Goal: Communication & Community: Answer question/provide support

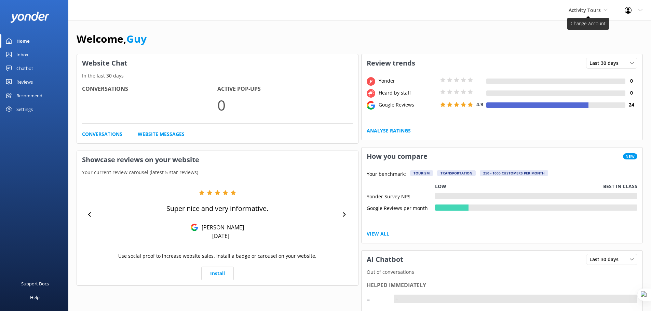
click at [582, 11] on span "Activity Tours" at bounding box center [584, 10] width 32 height 6
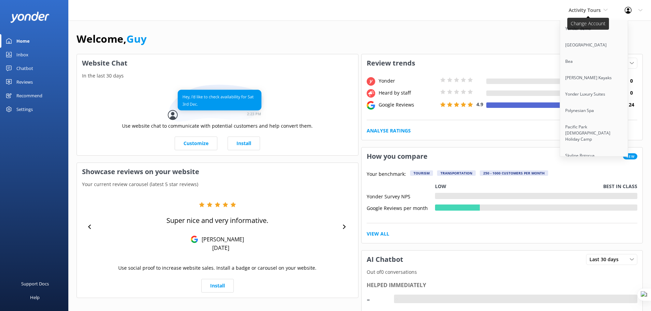
scroll to position [5246, 0]
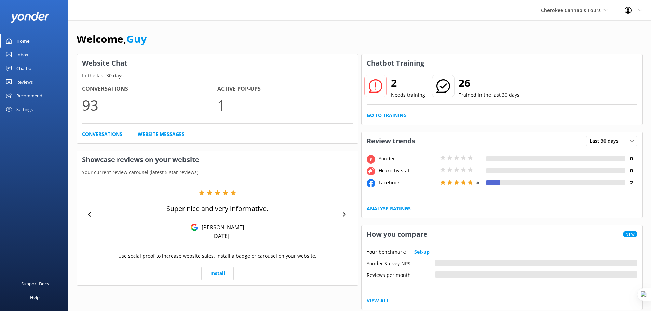
click at [30, 84] on div "Reviews" at bounding box center [24, 82] width 16 height 14
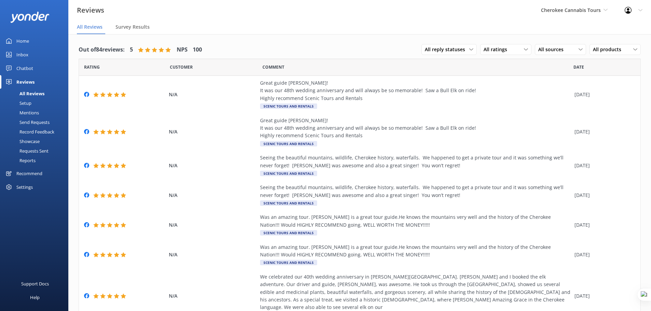
click at [27, 103] on div "Setup" at bounding box center [17, 103] width 27 height 10
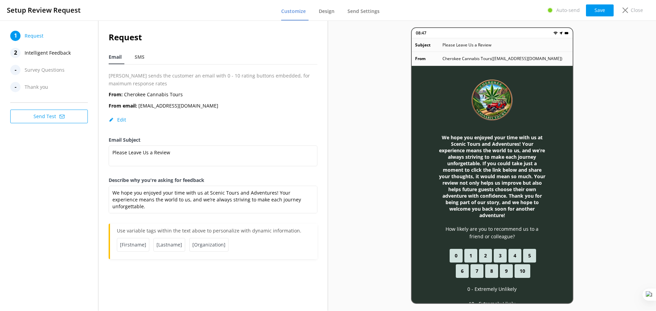
click at [46, 51] on span "Intelligent Feedback" at bounding box center [48, 53] width 46 height 10
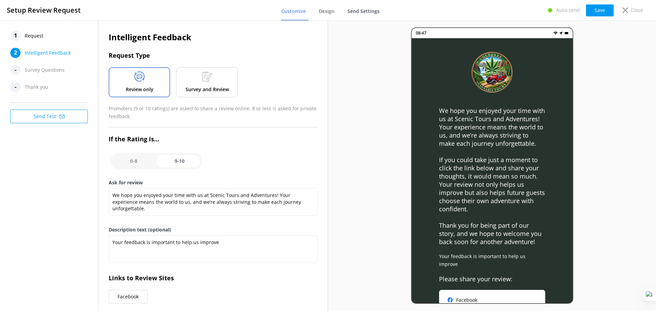
click at [365, 11] on span "Send Settings" at bounding box center [363, 11] width 32 height 7
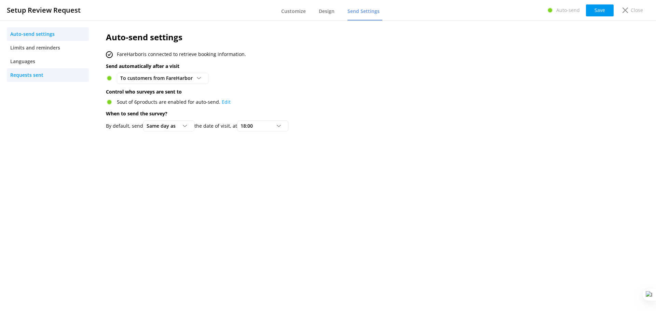
click at [34, 76] on span "Requests sent" at bounding box center [26, 75] width 33 height 8
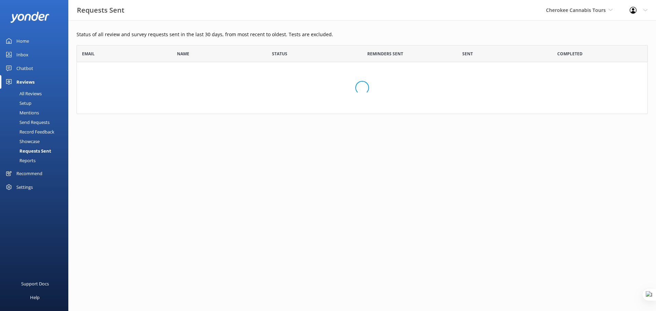
scroll to position [64, 566]
click at [14, 186] on div "Settings" at bounding box center [34, 187] width 68 height 14
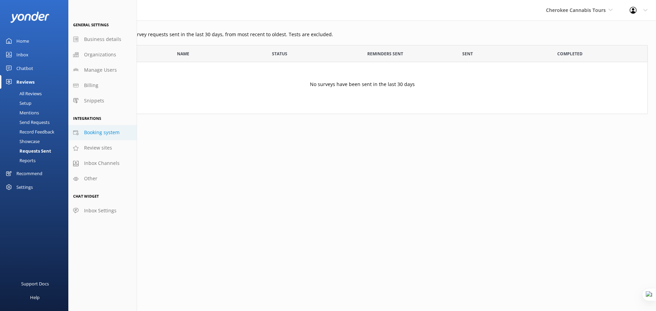
click at [104, 134] on span "Booking system" at bounding box center [102, 133] width 36 height 8
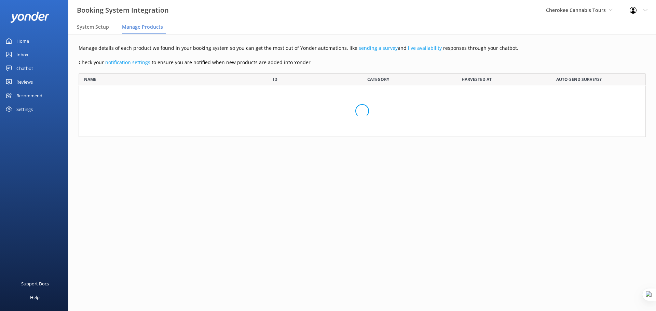
scroll to position [58, 562]
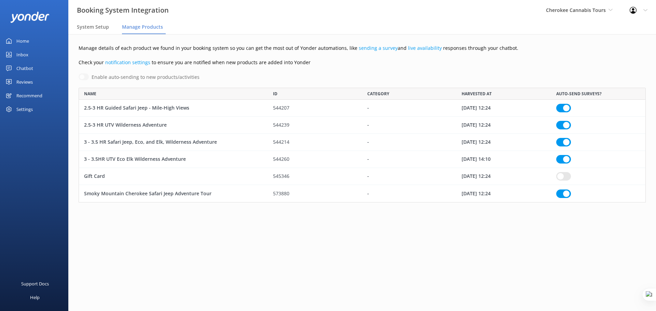
checkbox input "true"
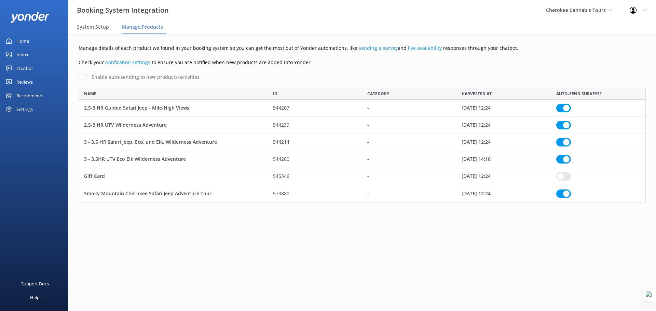
checkbox input "true"
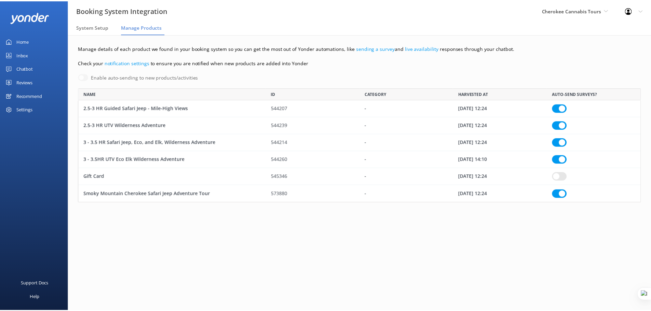
scroll to position [110, 562]
click at [95, 25] on span "System Setup" at bounding box center [93, 27] width 32 height 7
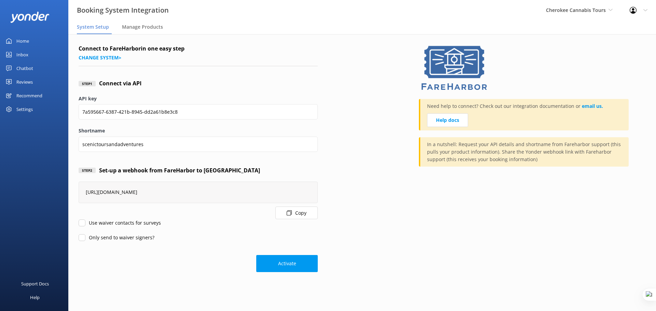
click at [22, 39] on div "Home" at bounding box center [22, 41] width 13 height 14
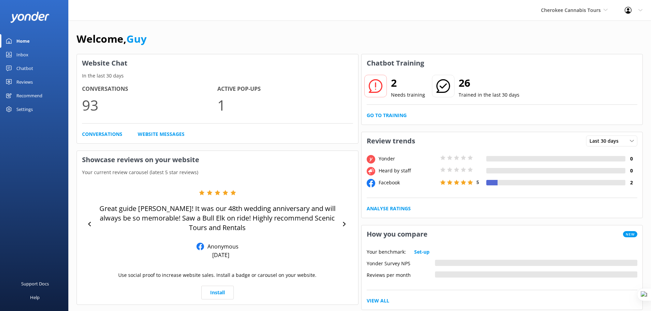
scroll to position [9, 0]
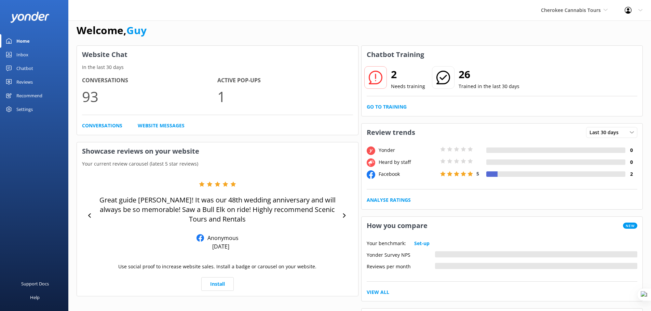
click at [233, 28] on div "Welcome, Guy" at bounding box center [360, 33] width 566 height 23
click at [592, 9] on span "Cherokee Cannabis Tours" at bounding box center [571, 10] width 60 height 6
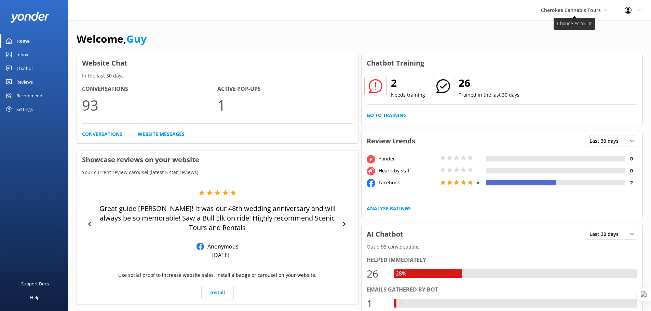
drag, startPoint x: 568, startPoint y: 22, endPoint x: 568, endPoint y: 12, distance: 9.9
click at [568, 22] on div "Welcome, Guy Website Chat In the last 30 days Conversations 93 Active Pop-ups 1…" at bounding box center [359, 243] width 582 height 447
click at [568, 12] on span "Cherokee Cannabis Tours" at bounding box center [571, 10] width 60 height 6
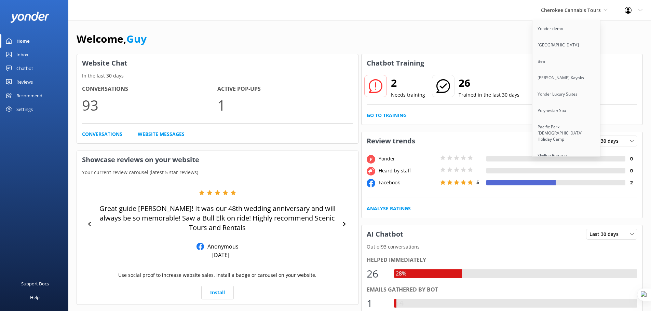
scroll to position [5246, 0]
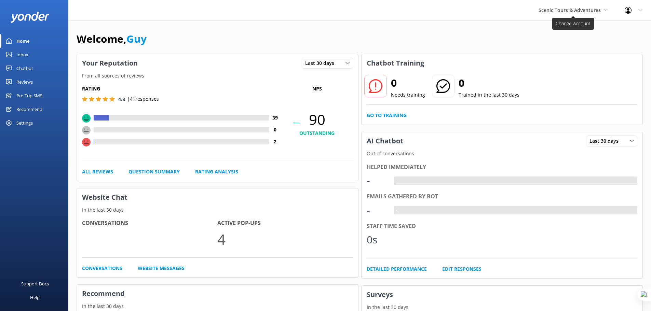
click at [582, 13] on span "Scenic Tours & Adventures" at bounding box center [569, 10] width 62 height 6
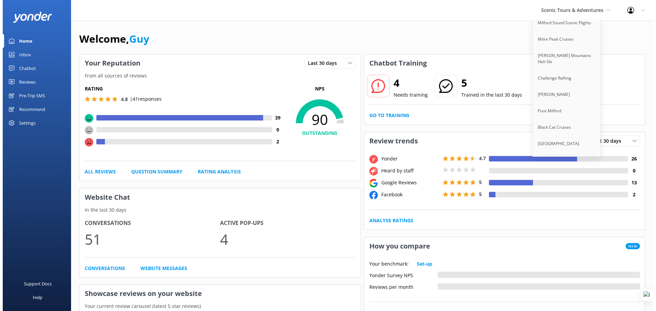
scroll to position [1194, 0]
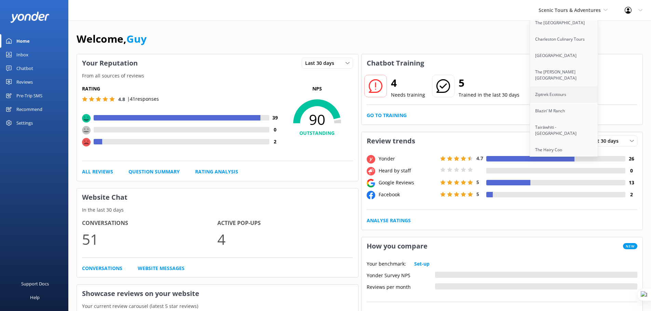
click at [560, 88] on link "Ziptrek Ecotours" at bounding box center [564, 94] width 68 height 16
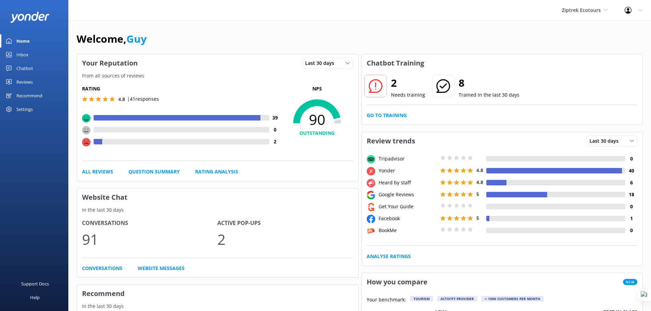
click at [26, 84] on div "Reviews" at bounding box center [24, 82] width 16 height 14
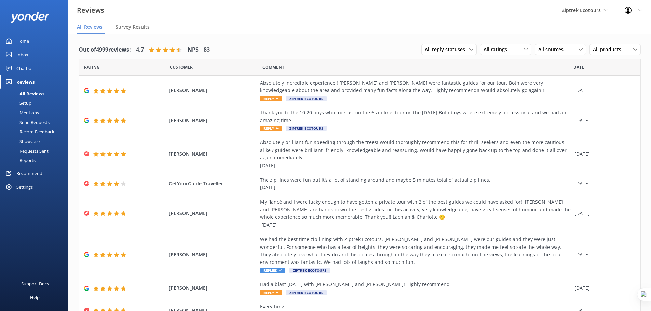
click at [31, 152] on div "Requests Sent" at bounding box center [26, 151] width 44 height 10
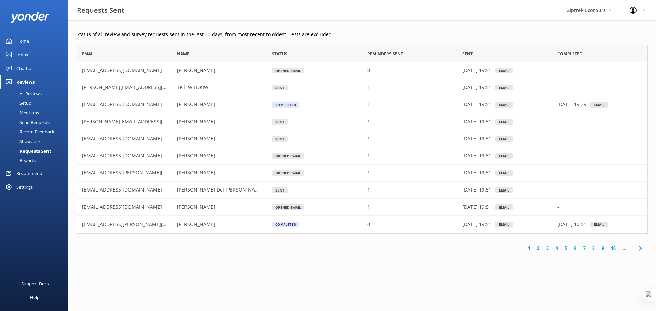
scroll to position [183, 566]
click at [29, 187] on div "Settings" at bounding box center [24, 187] width 16 height 14
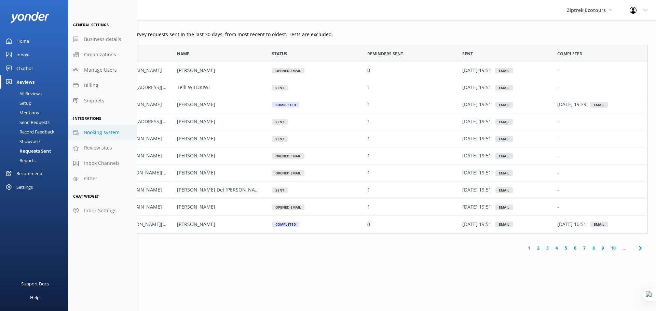
click at [110, 135] on span "Booking system" at bounding box center [102, 133] width 36 height 8
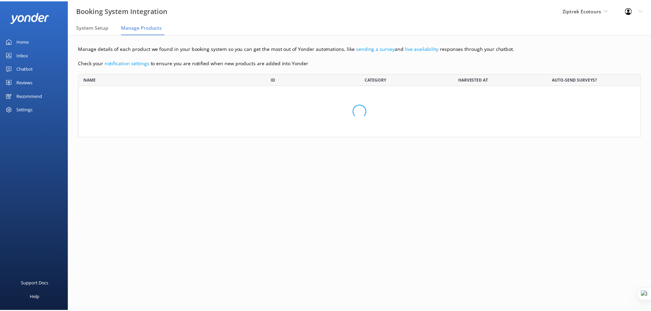
scroll to position [144, 562]
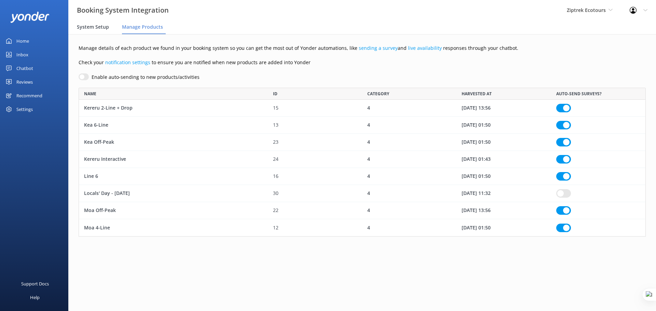
click at [99, 27] on span "System Setup" at bounding box center [93, 27] width 32 height 7
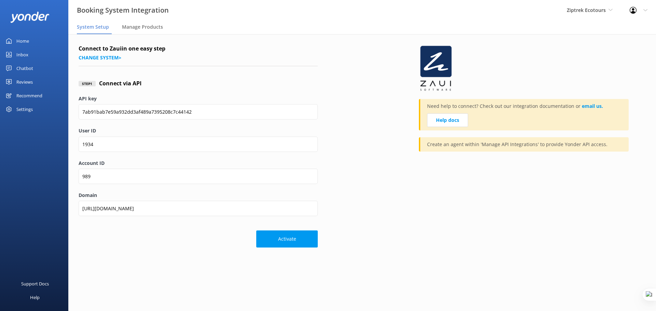
click at [20, 40] on div "Home" at bounding box center [22, 41] width 13 height 14
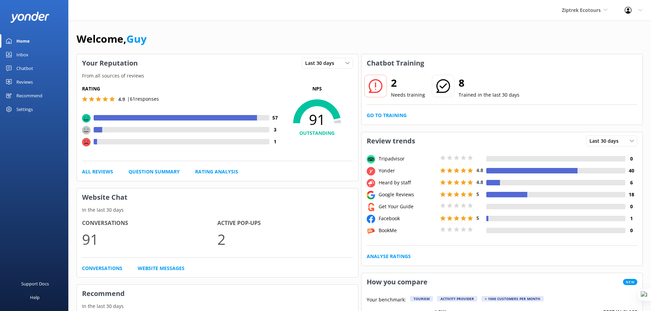
click at [23, 82] on div "Reviews" at bounding box center [24, 82] width 16 height 14
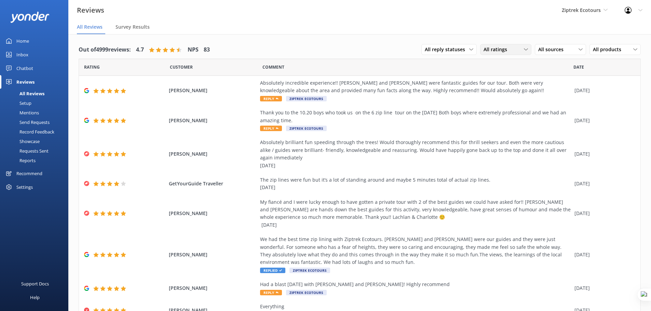
click at [486, 54] on div "All ratings All ratings Promoters Passives Detractors" at bounding box center [505, 49] width 51 height 11
click at [554, 46] on span "All sources" at bounding box center [552, 50] width 29 height 8
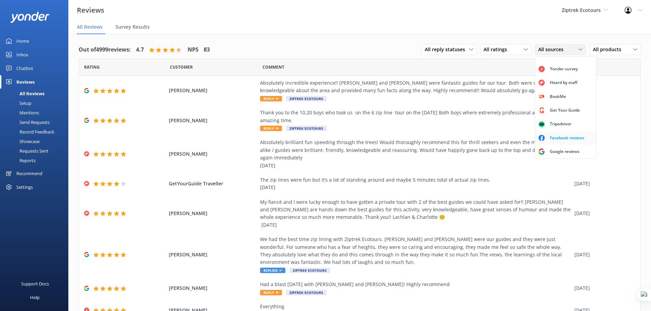
scroll to position [16, 0]
click at [559, 149] on div "Google reviews" at bounding box center [564, 151] width 40 height 7
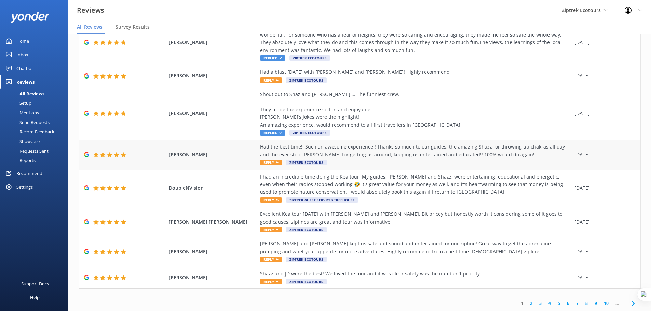
scroll to position [14, 0]
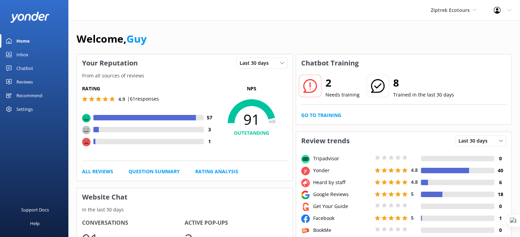
click at [27, 83] on div "Reviews" at bounding box center [24, 82] width 16 height 14
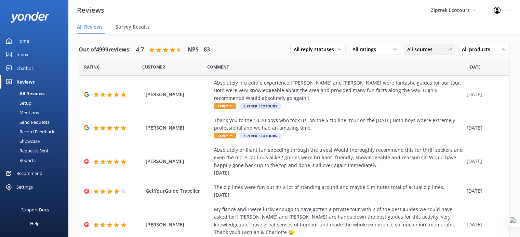
click at [423, 50] on span "All sources" at bounding box center [421, 50] width 29 height 8
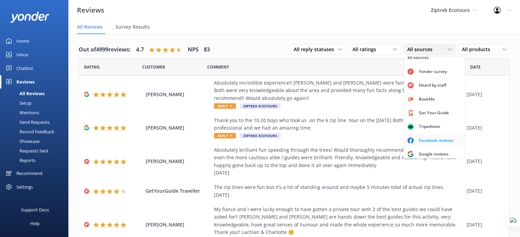
scroll to position [15, 0]
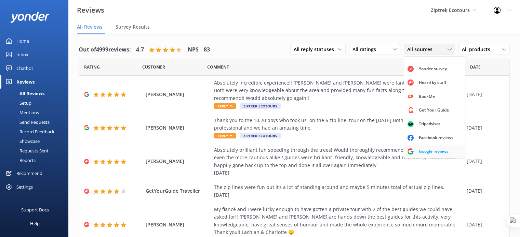
click at [429, 151] on div "Google reviews" at bounding box center [433, 151] width 40 height 7
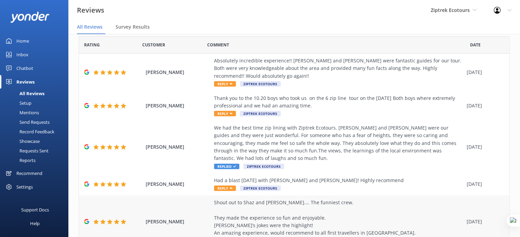
scroll to position [0, 0]
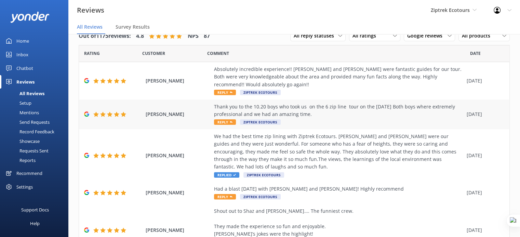
click at [318, 126] on div "[PERSON_NAME] Thank you to the 10.20 boys who took us on the 6 zip line tour on…" at bounding box center [294, 115] width 430 height 30
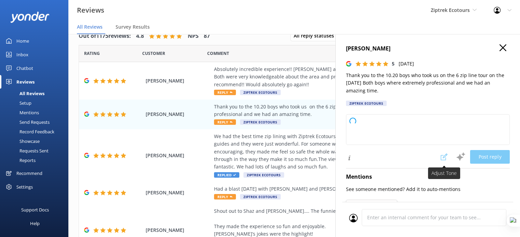
click at [440, 157] on span at bounding box center [443, 157] width 15 height 14
type textarea "Kia ora, Thank you so much for your wonderful review! We're absolutely delighte…"
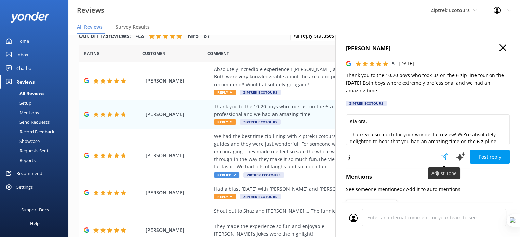
click at [440, 157] on use at bounding box center [443, 157] width 7 height 7
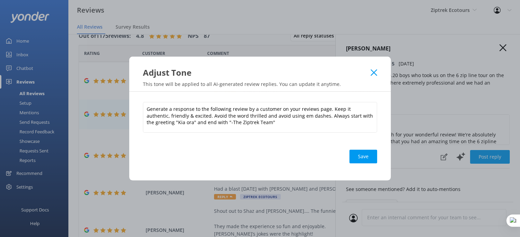
click at [373, 72] on icon at bounding box center [373, 72] width 6 height 7
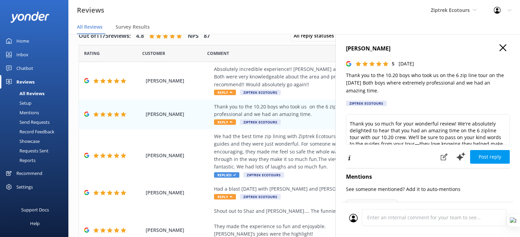
scroll to position [10, 0]
click at [499, 49] on icon "button" at bounding box center [502, 47] width 7 height 7
